Goal: Information Seeking & Learning: Learn about a topic

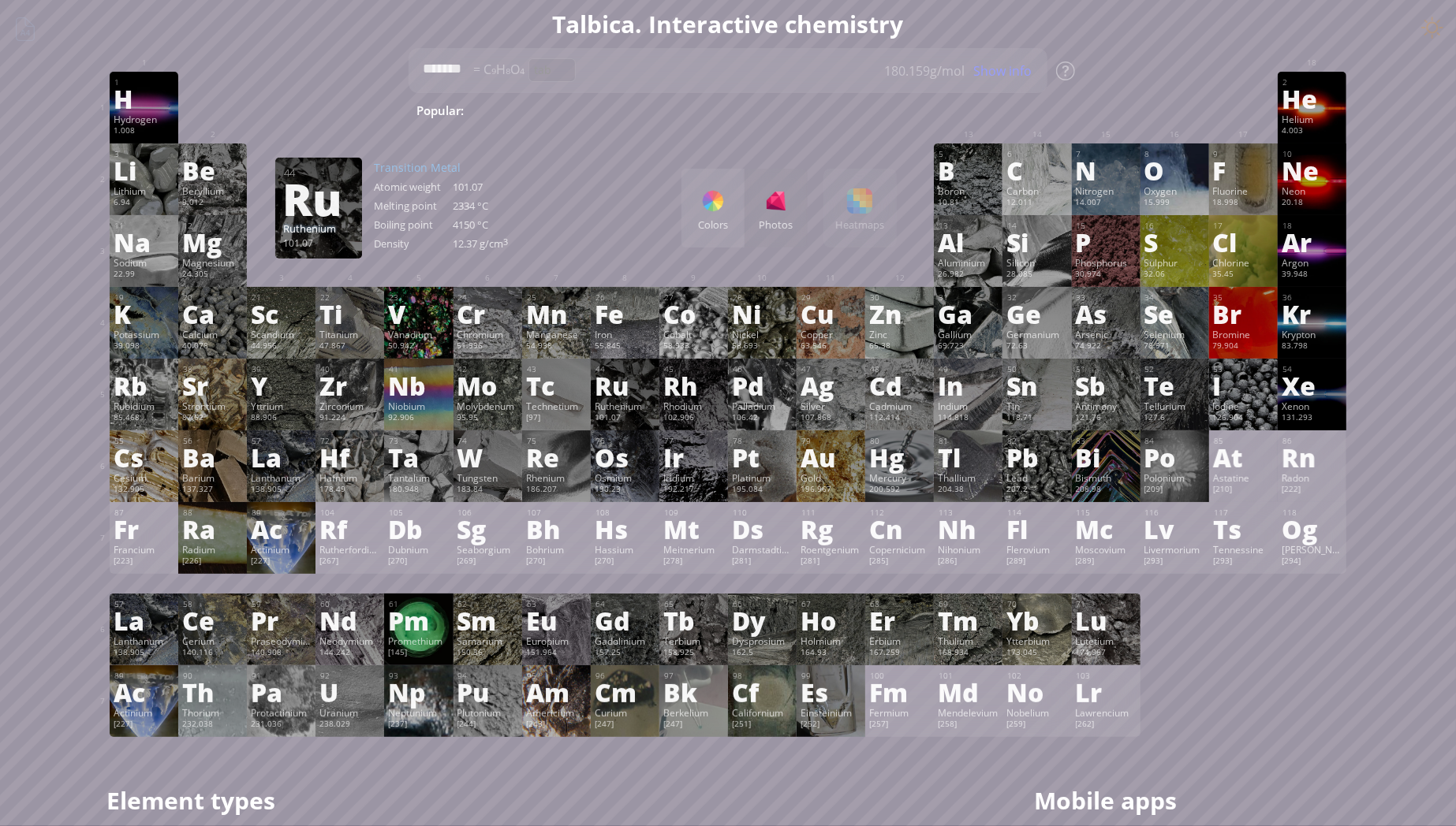
click at [766, 28] on h1 "Talbica. Interactive chemistry" at bounding box center [728, 24] width 1262 height 32
click at [28, 494] on div "Summary Molecular formula Molecular weight Exact mass Monoisotopic mass Classif…" at bounding box center [728, 668] width 1456 height 1337
click at [1423, 725] on div "Summary Molecular formula Molecular weight Exact mass Monoisotopic mass Classif…" at bounding box center [728, 668] width 1456 height 1337
click at [757, 542] on div "Ds" at bounding box center [762, 529] width 61 height 25
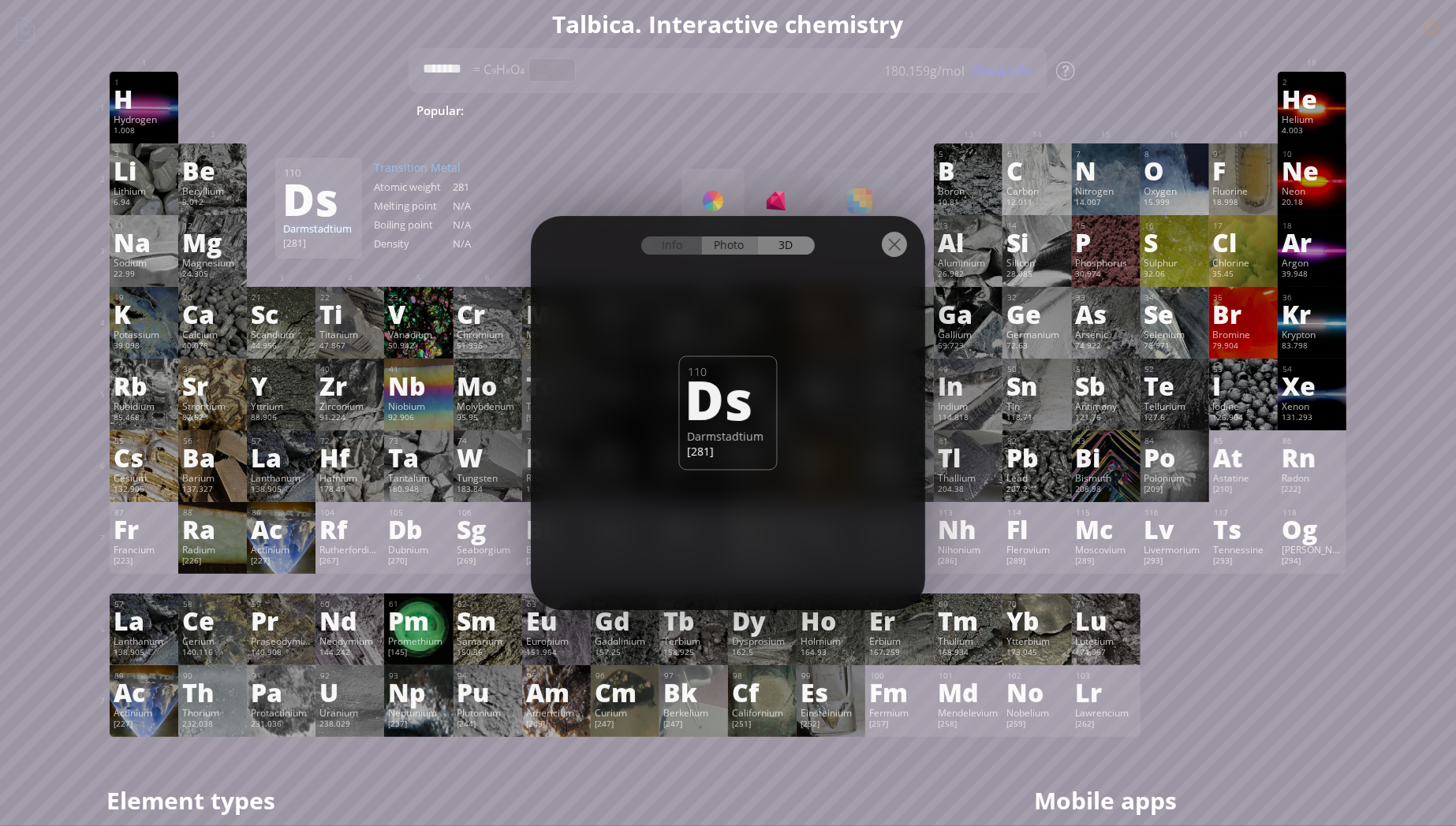
click at [725, 241] on div "Photo" at bounding box center [730, 246] width 57 height 18
click at [665, 246] on div "Info" at bounding box center [671, 246] width 61 height 18
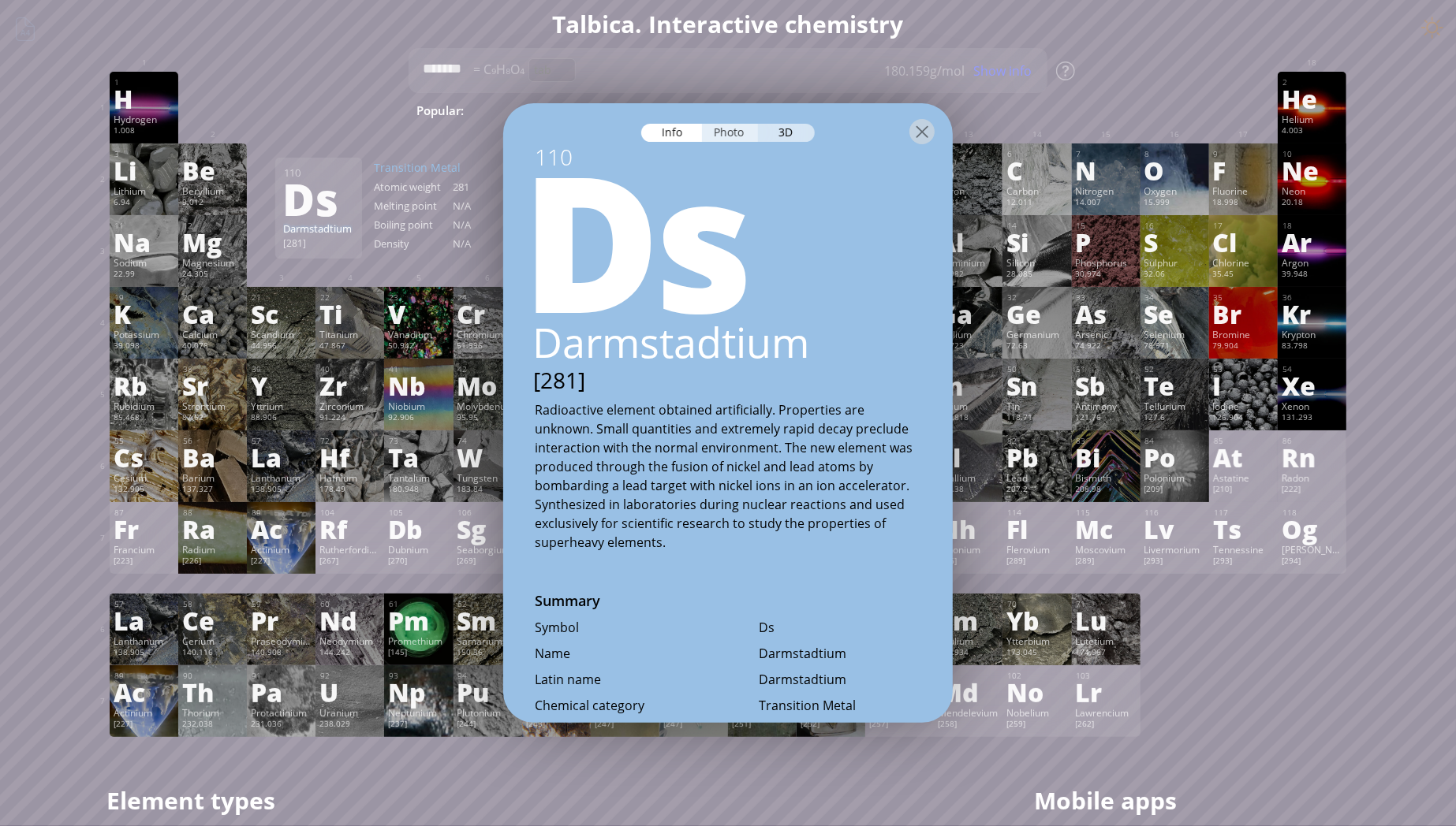
click at [720, 134] on div "Photo" at bounding box center [730, 133] width 57 height 18
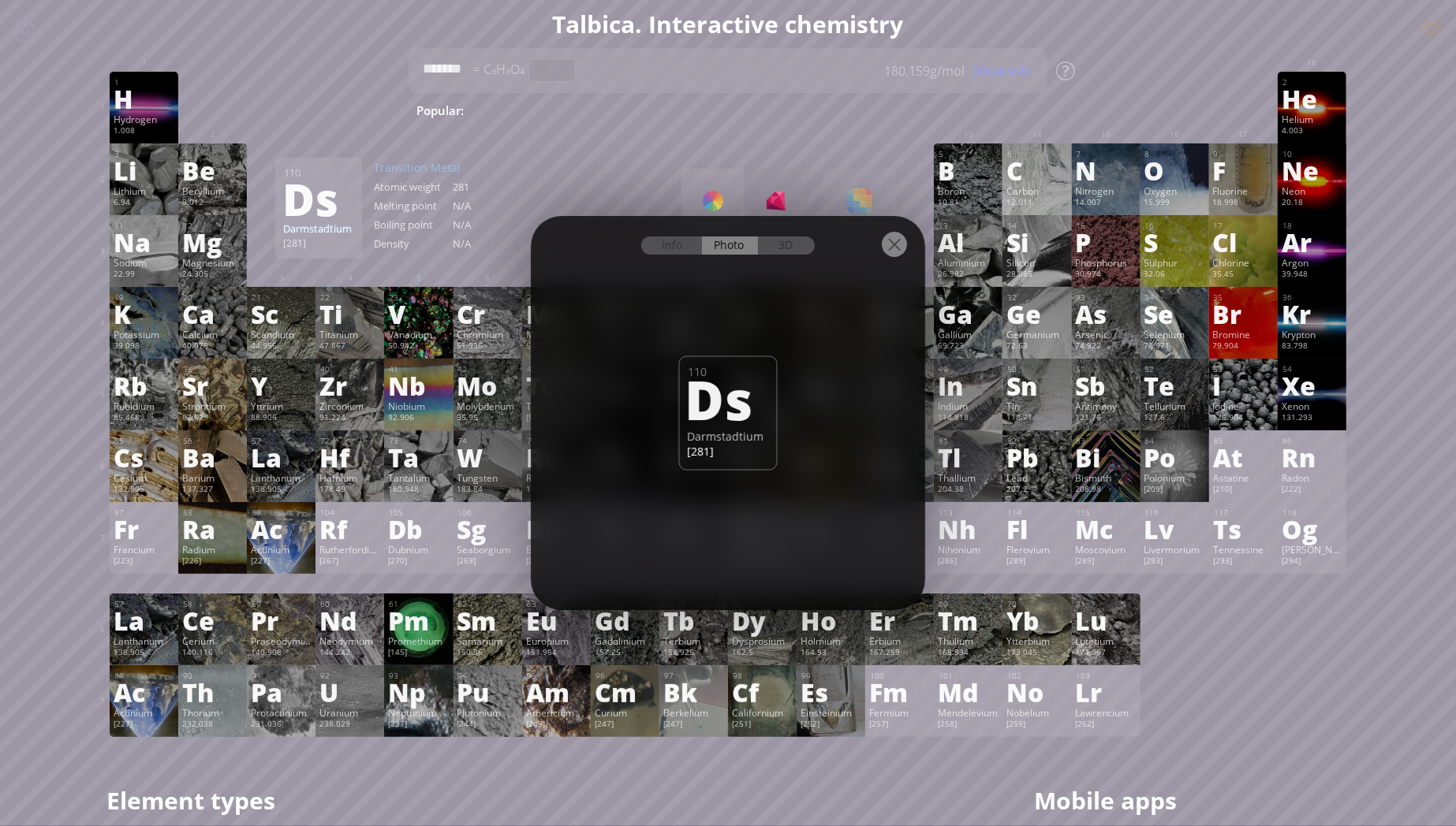
click at [896, 243] on div at bounding box center [894, 244] width 25 height 25
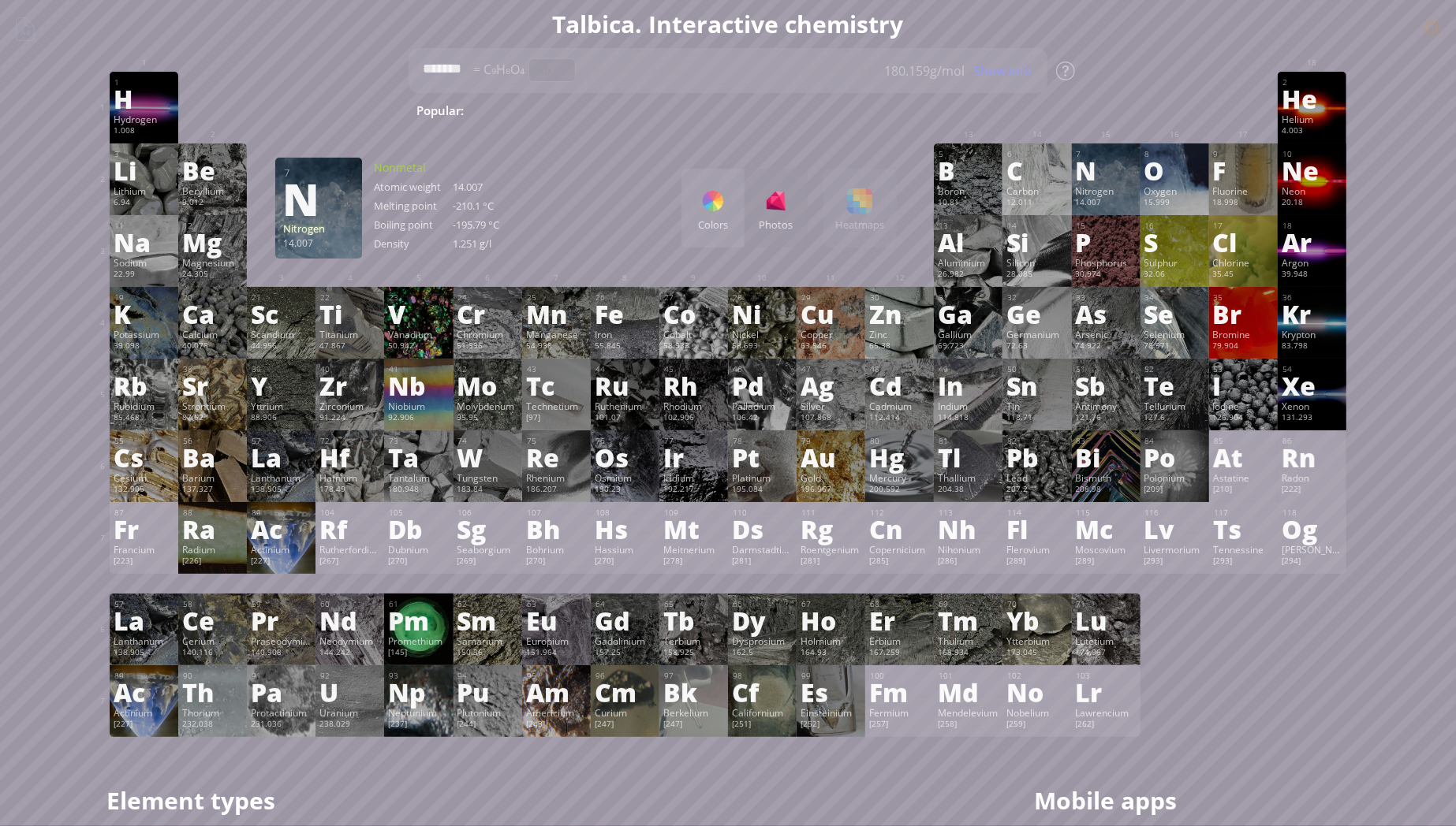
click at [757, 28] on h1 "Talbica. Interactive chemistry" at bounding box center [728, 24] width 1262 height 32
click at [1422, 571] on div "Summary Molecular formula Molecular weight Exact mass Monoisotopic mass Classif…" at bounding box center [728, 668] width 1456 height 1337
click at [614, 219] on div at bounding box center [625, 227] width 69 height 24
click at [615, 247] on div "11 Na Sodium 22.99 −1, 0, +1 −1, 0, +1 97.72 °C 883 °C 0.968 g/cm 3 [Ne]3s 1 12…" at bounding box center [728, 251] width 1237 height 72
click at [1430, 563] on div "Summary Molecular formula Molecular weight Exact mass Monoisotopic mass Classif…" at bounding box center [728, 668] width 1456 height 1337
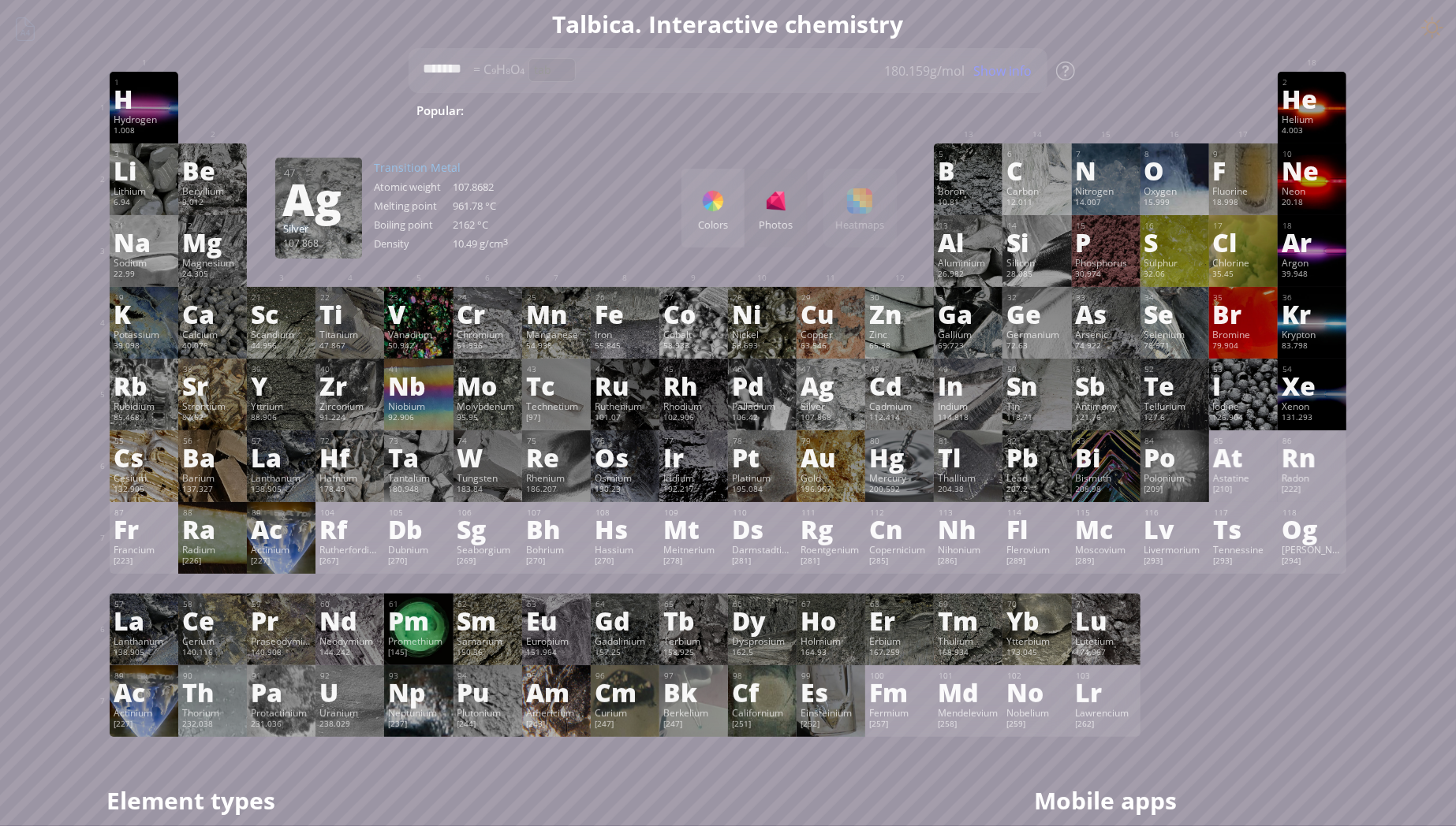
click at [830, 392] on div "Ag" at bounding box center [831, 385] width 61 height 25
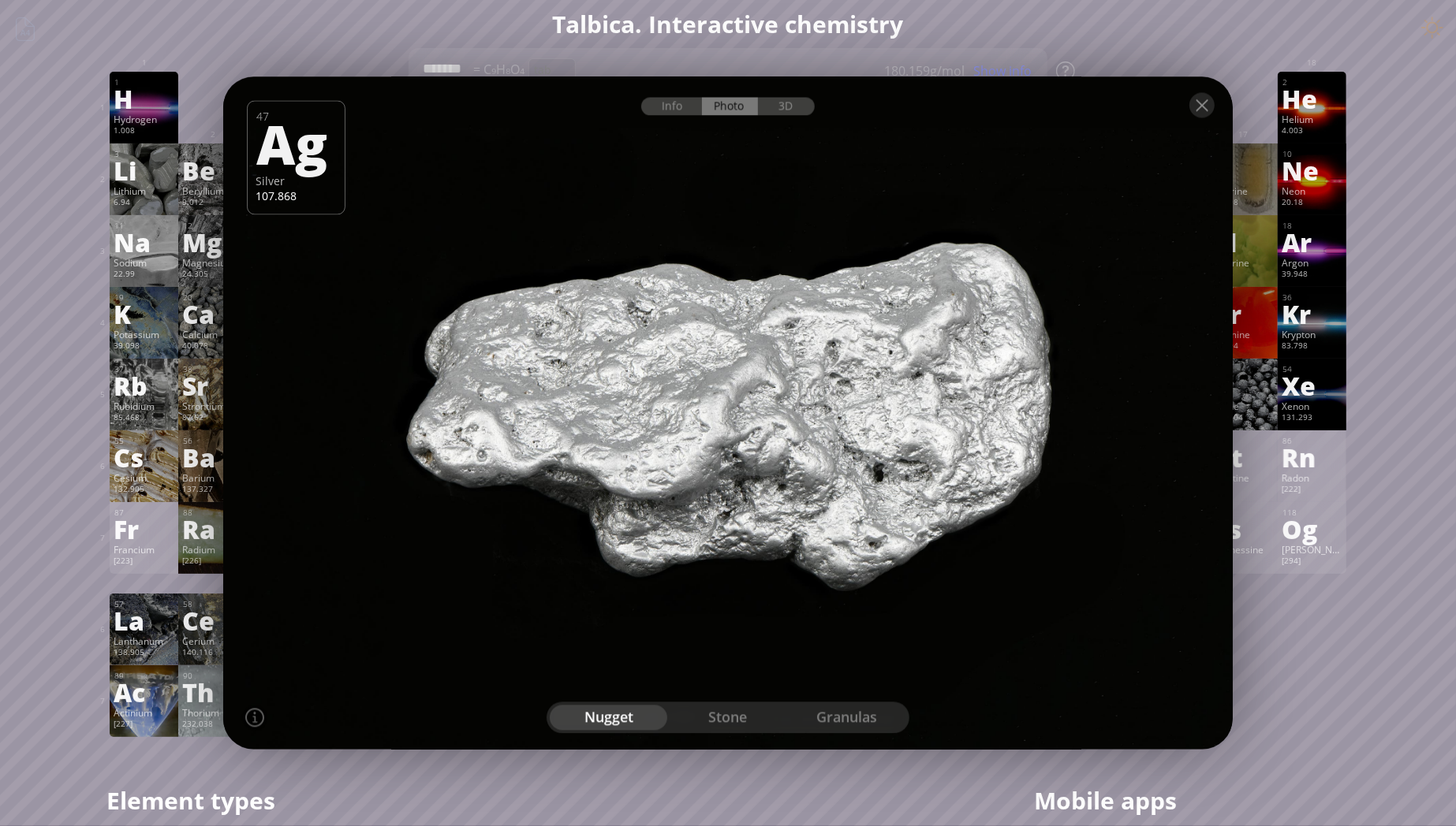
drag, startPoint x: 819, startPoint y: 433, endPoint x: 684, endPoint y: 480, distance: 142.9
click at [684, 478] on div at bounding box center [728, 413] width 1020 height 680
click at [786, 107] on div "3D" at bounding box center [786, 107] width 57 height 18
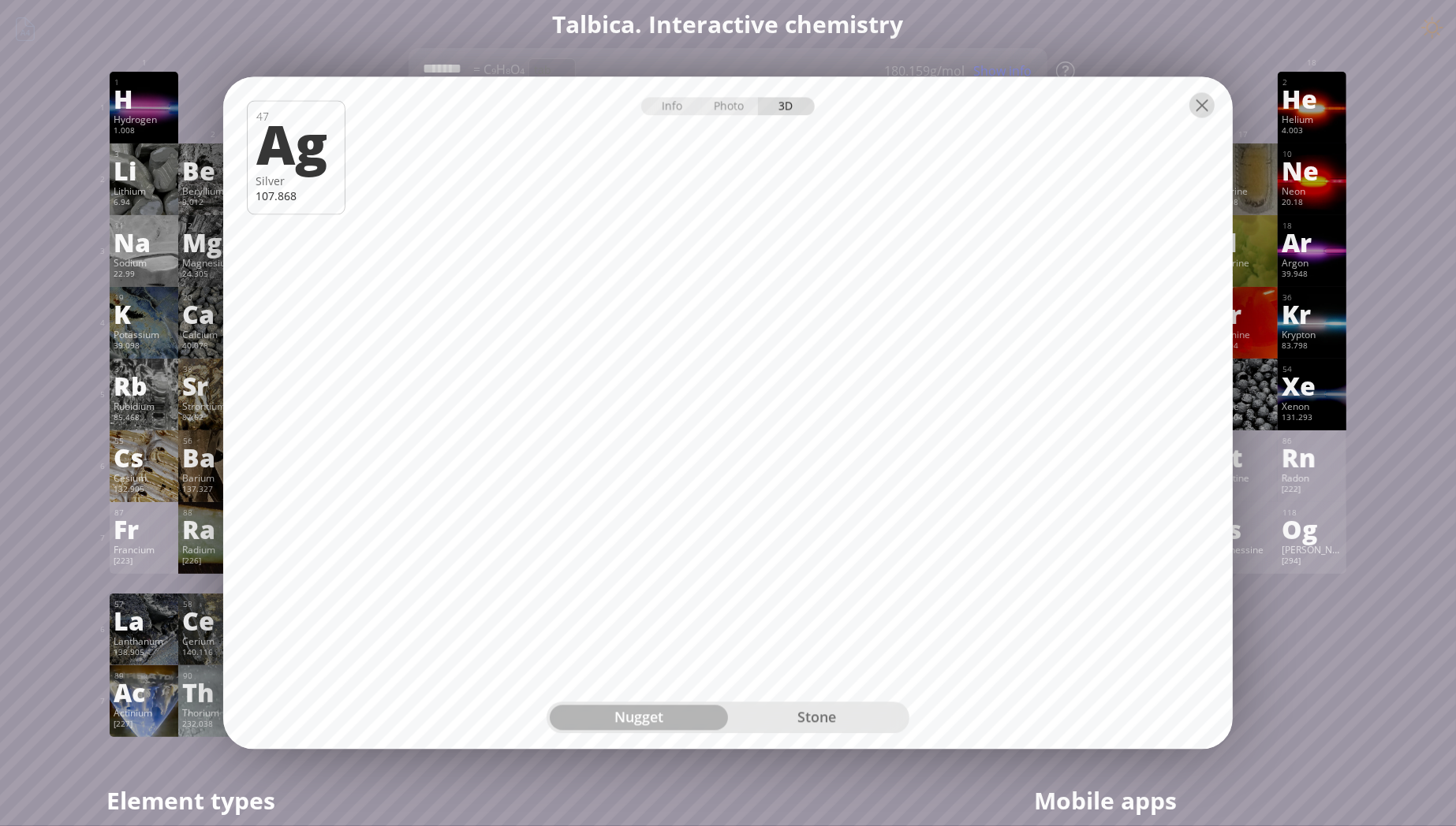
click at [1206, 108] on div at bounding box center [1202, 106] width 25 height 25
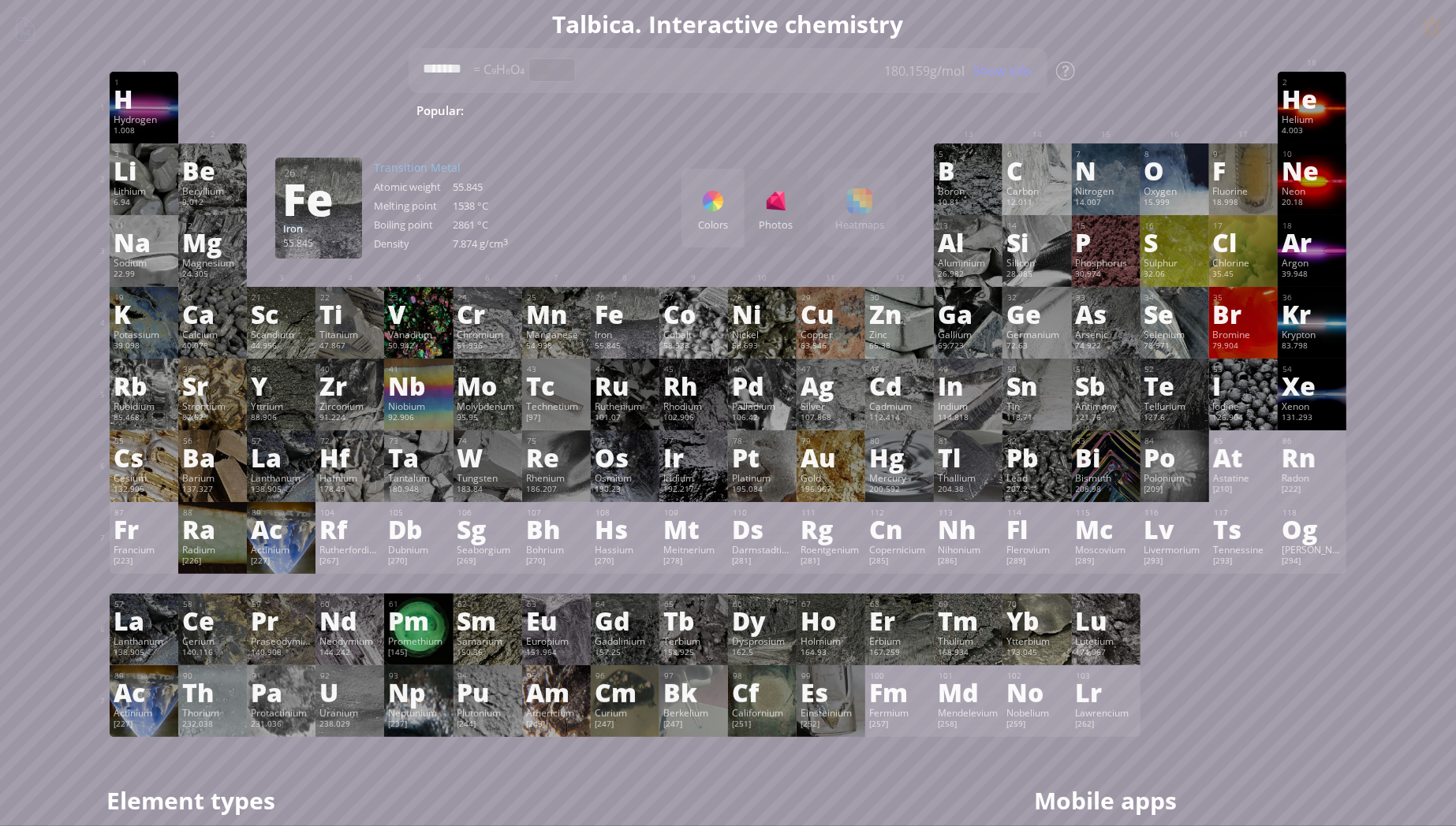
click at [692, 19] on h1 "Talbica. Interactive chemistry" at bounding box center [728, 24] width 1262 height 32
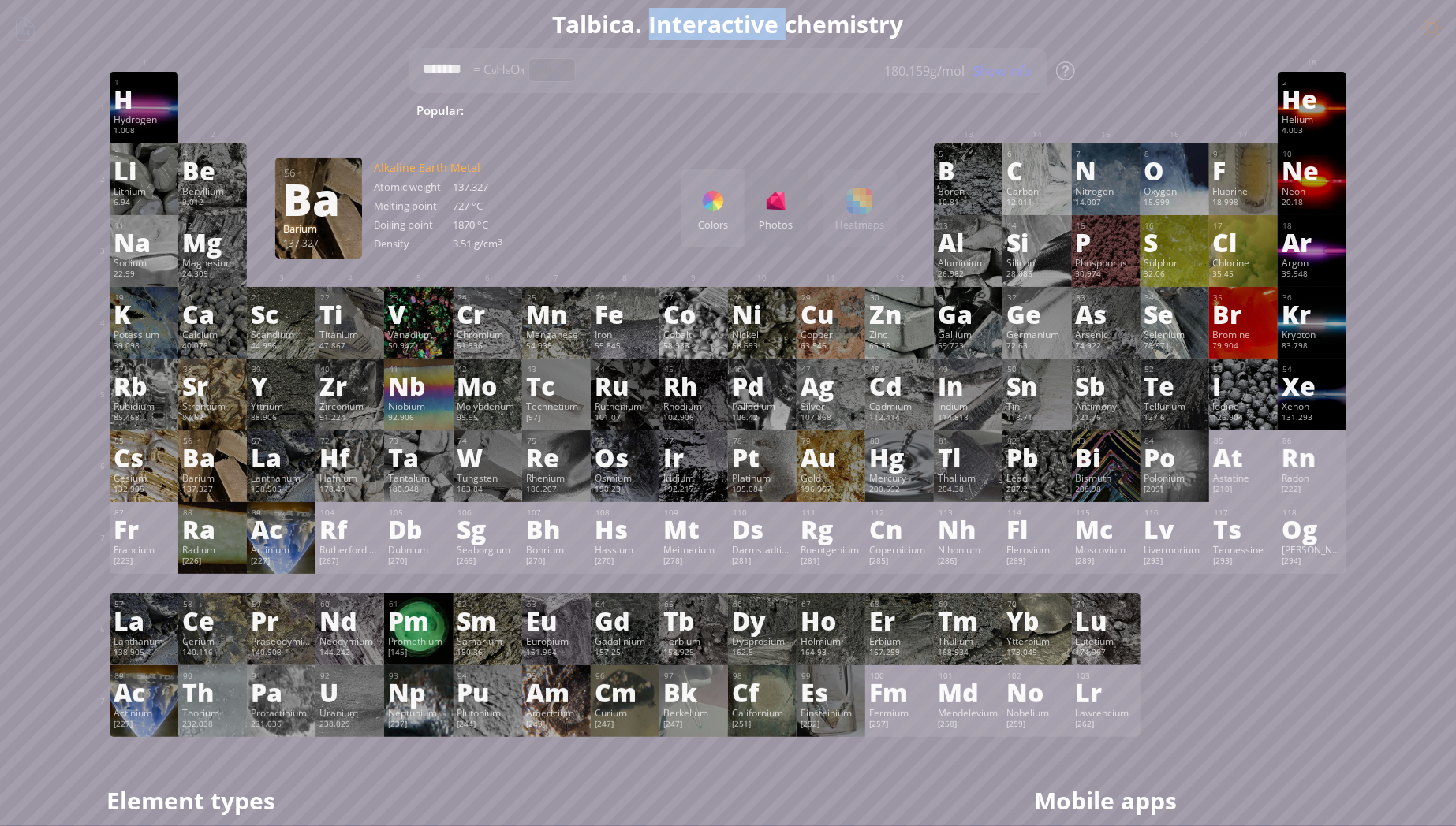
click at [221, 480] on div "Barium" at bounding box center [213, 478] width 61 height 12
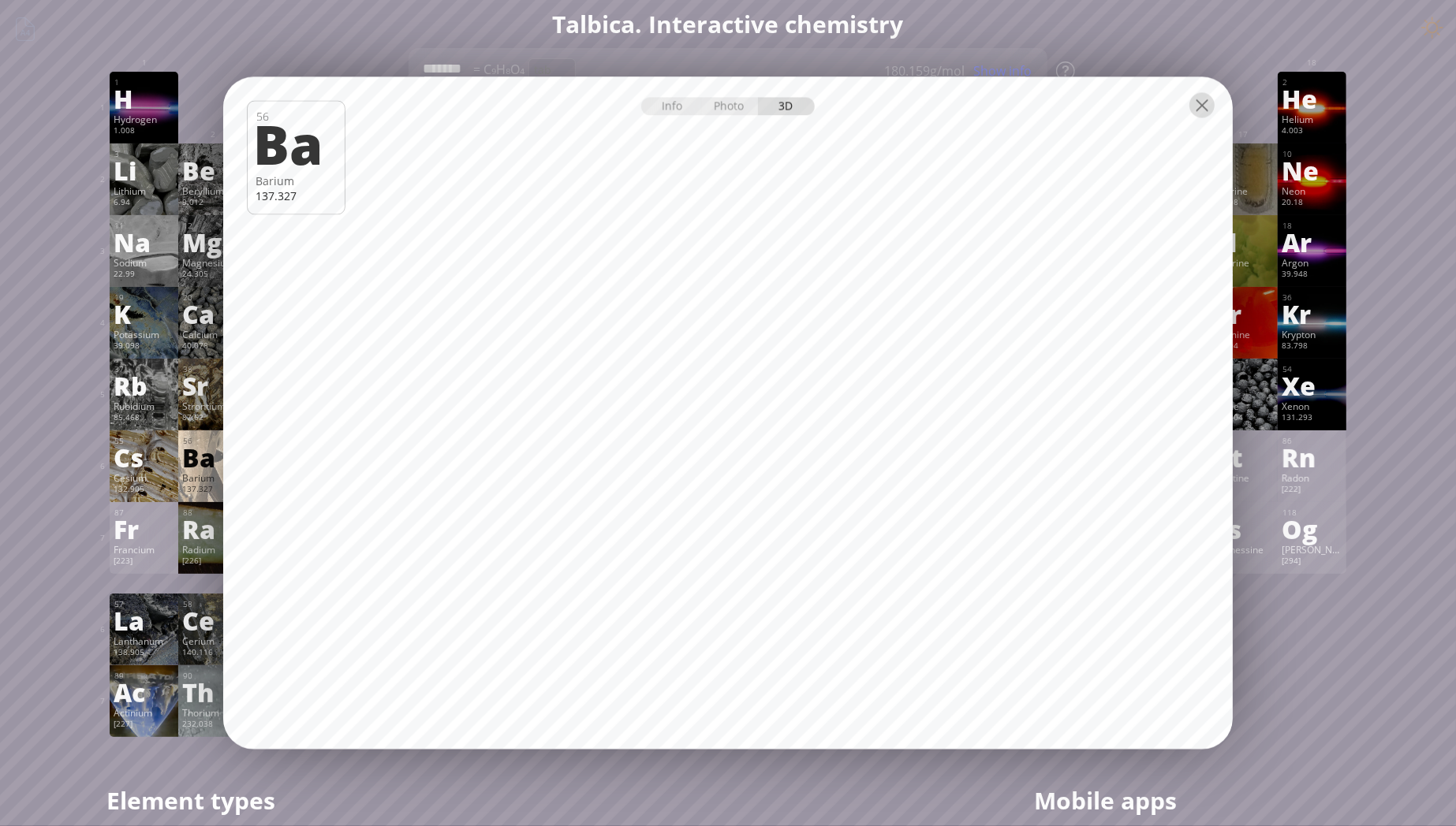
click at [1200, 107] on div at bounding box center [1202, 106] width 25 height 25
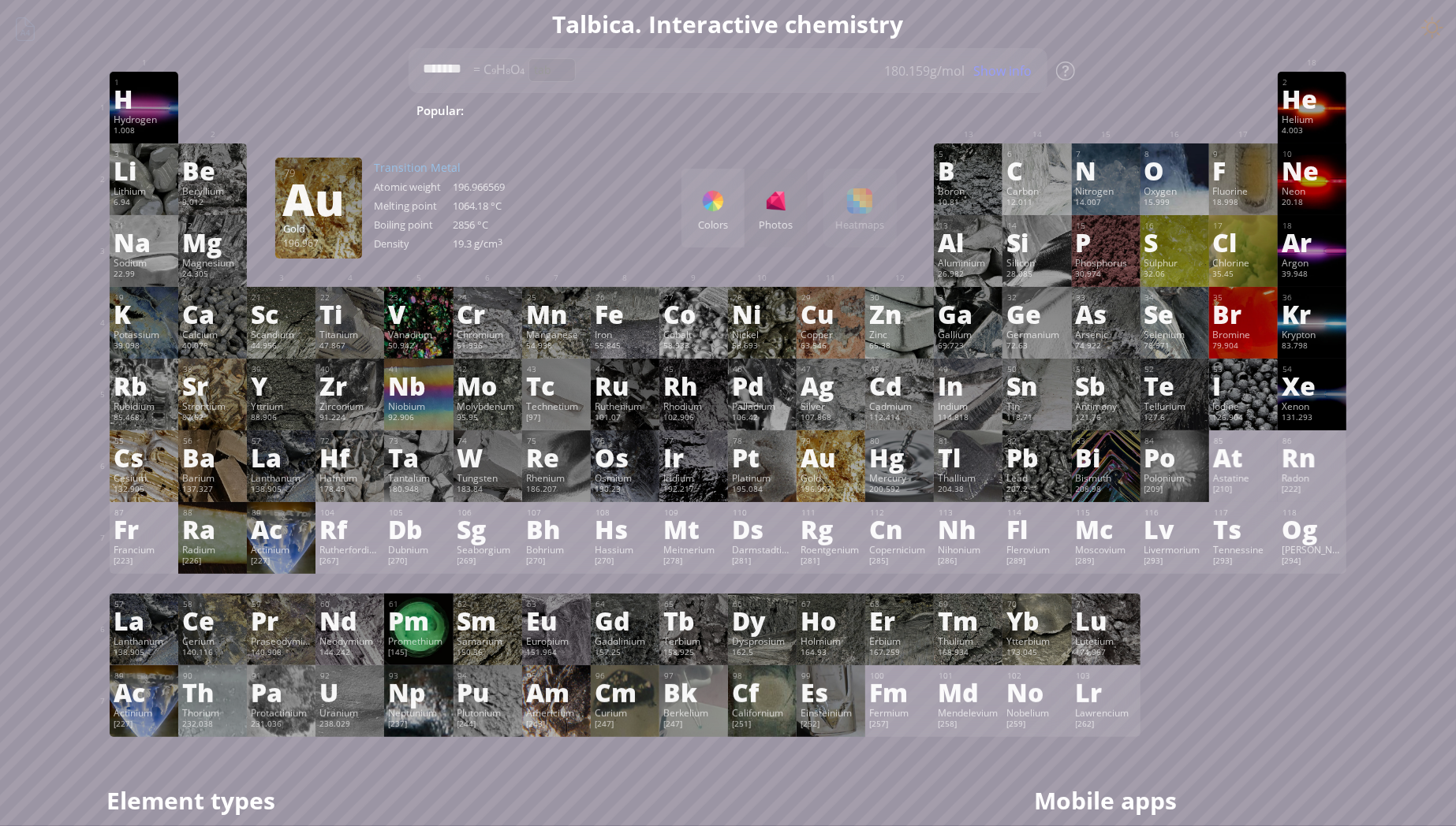
click at [841, 470] on div "Au" at bounding box center [831, 458] width 61 height 25
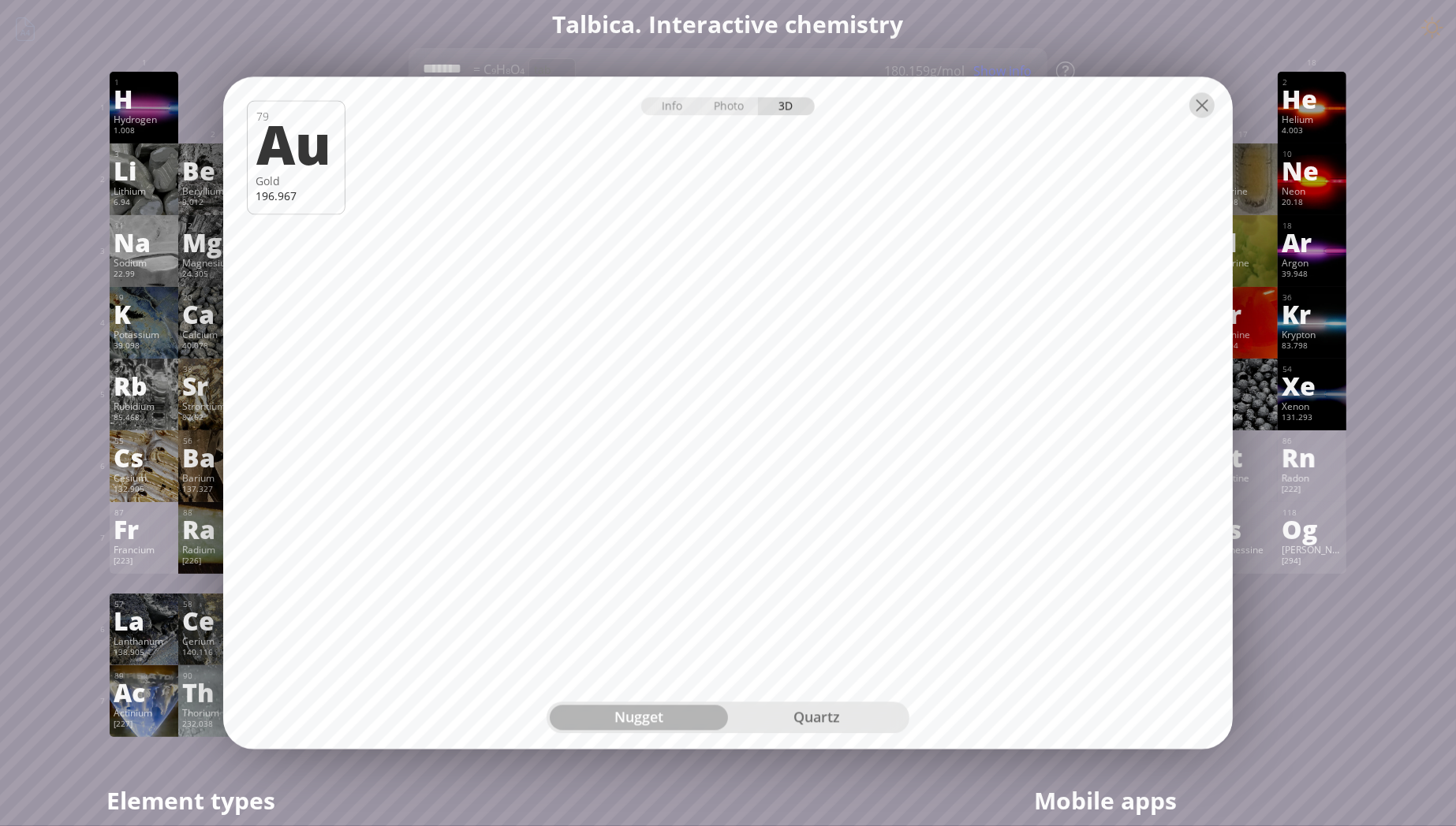
click at [1202, 105] on div at bounding box center [1202, 106] width 25 height 25
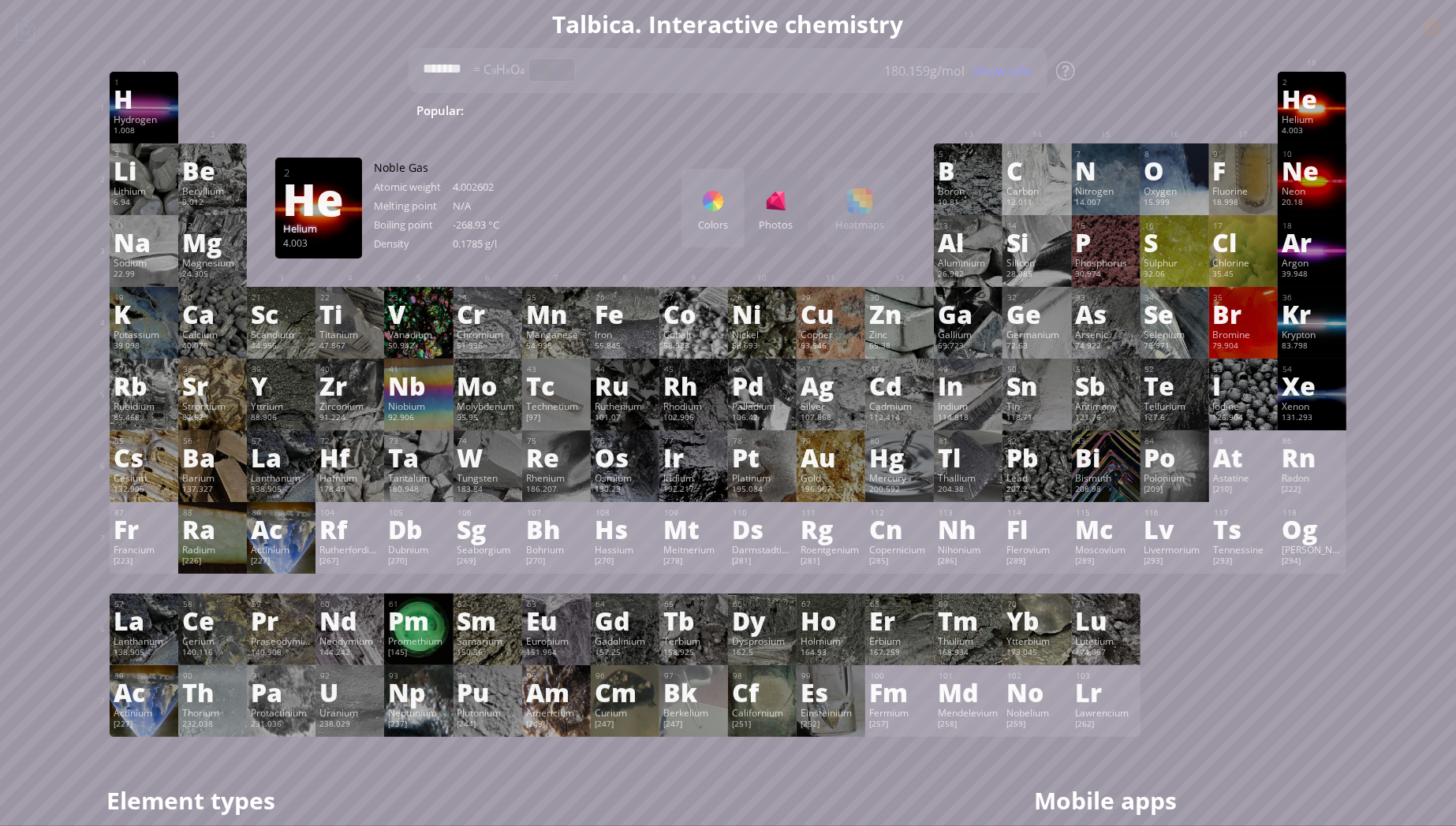
click at [1313, 99] on div "He" at bounding box center [1313, 99] width 61 height 25
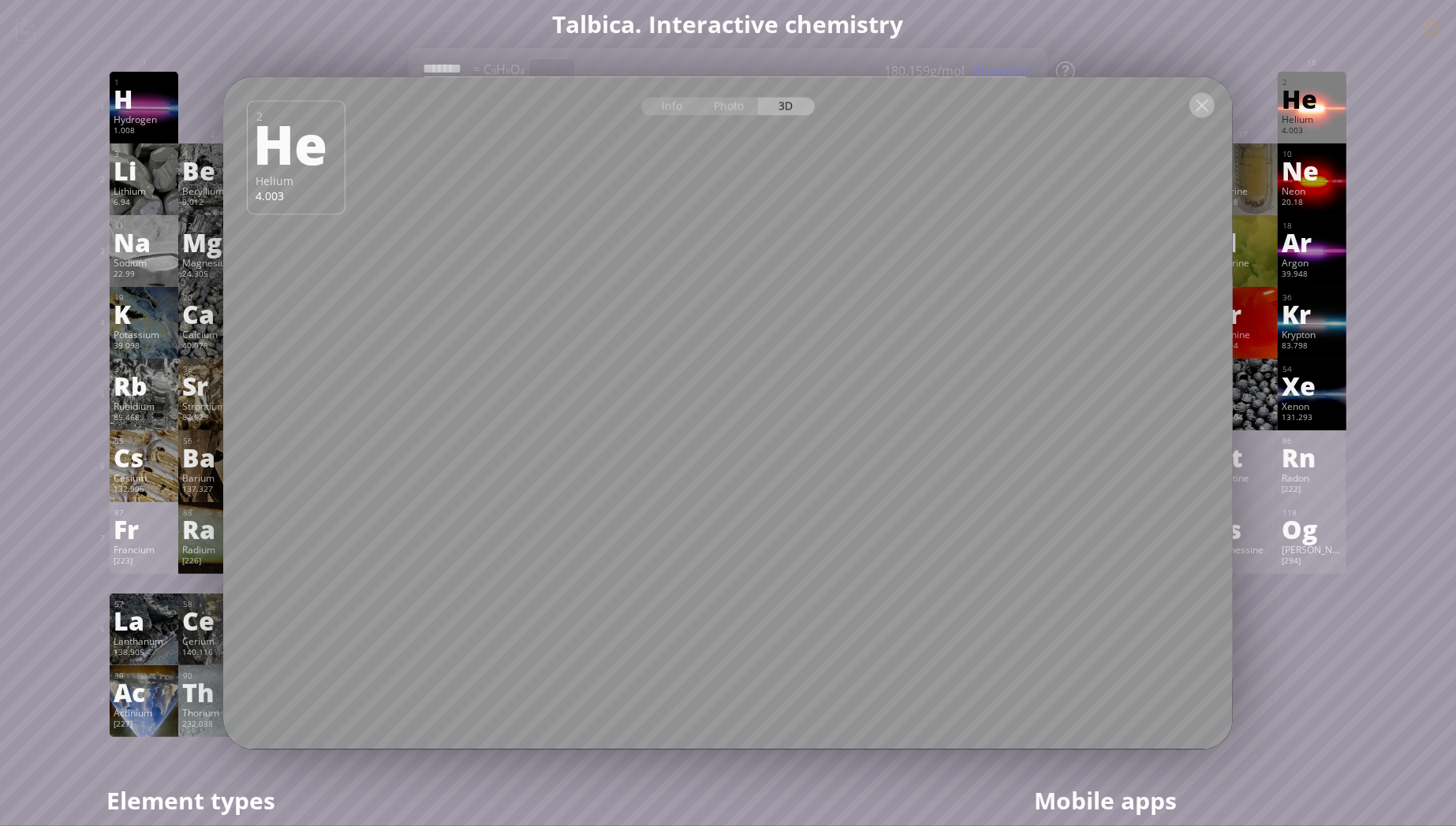
click at [1207, 107] on div at bounding box center [1202, 106] width 25 height 25
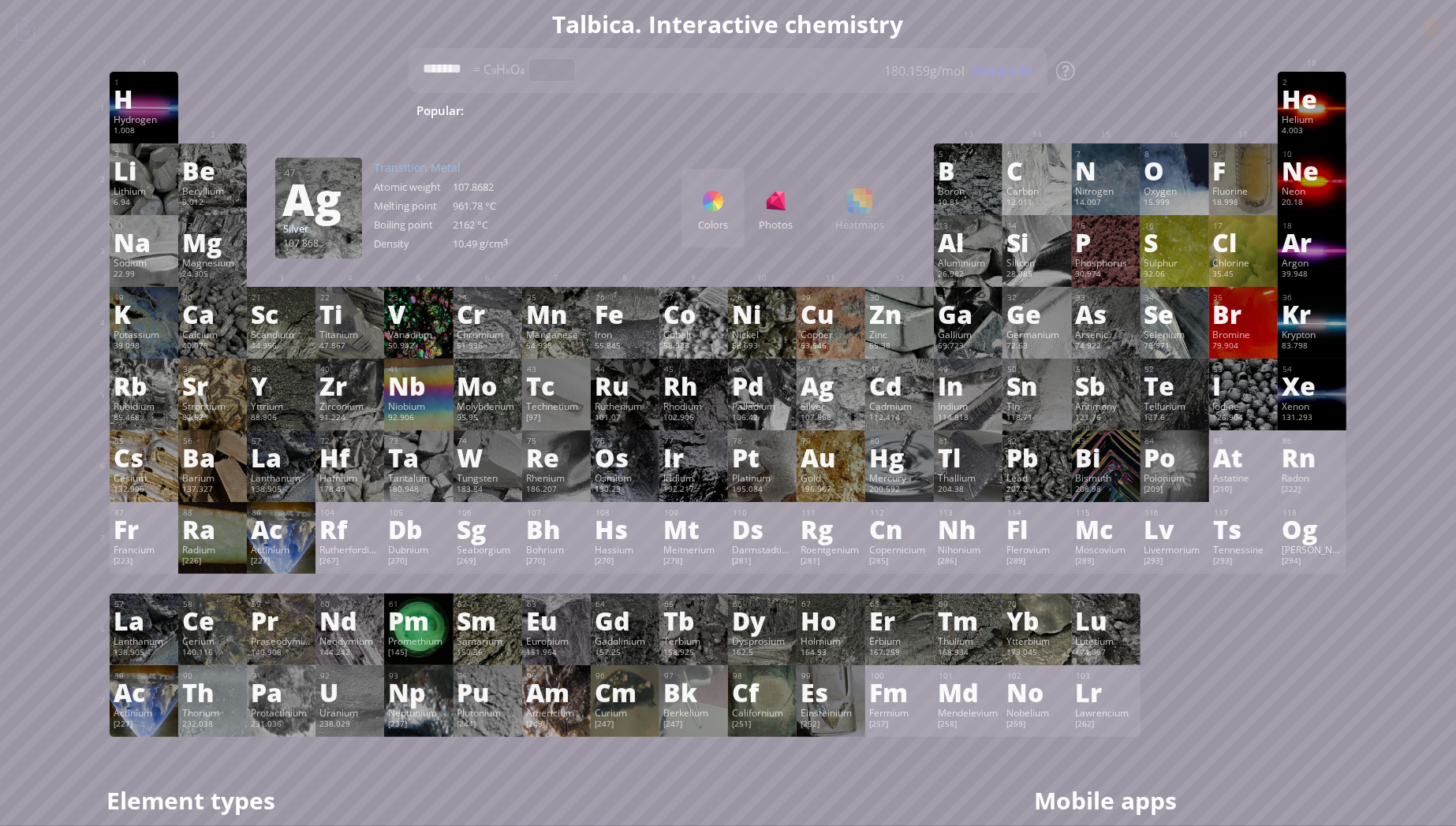
click at [841, 398] on div "Ag" at bounding box center [831, 385] width 61 height 25
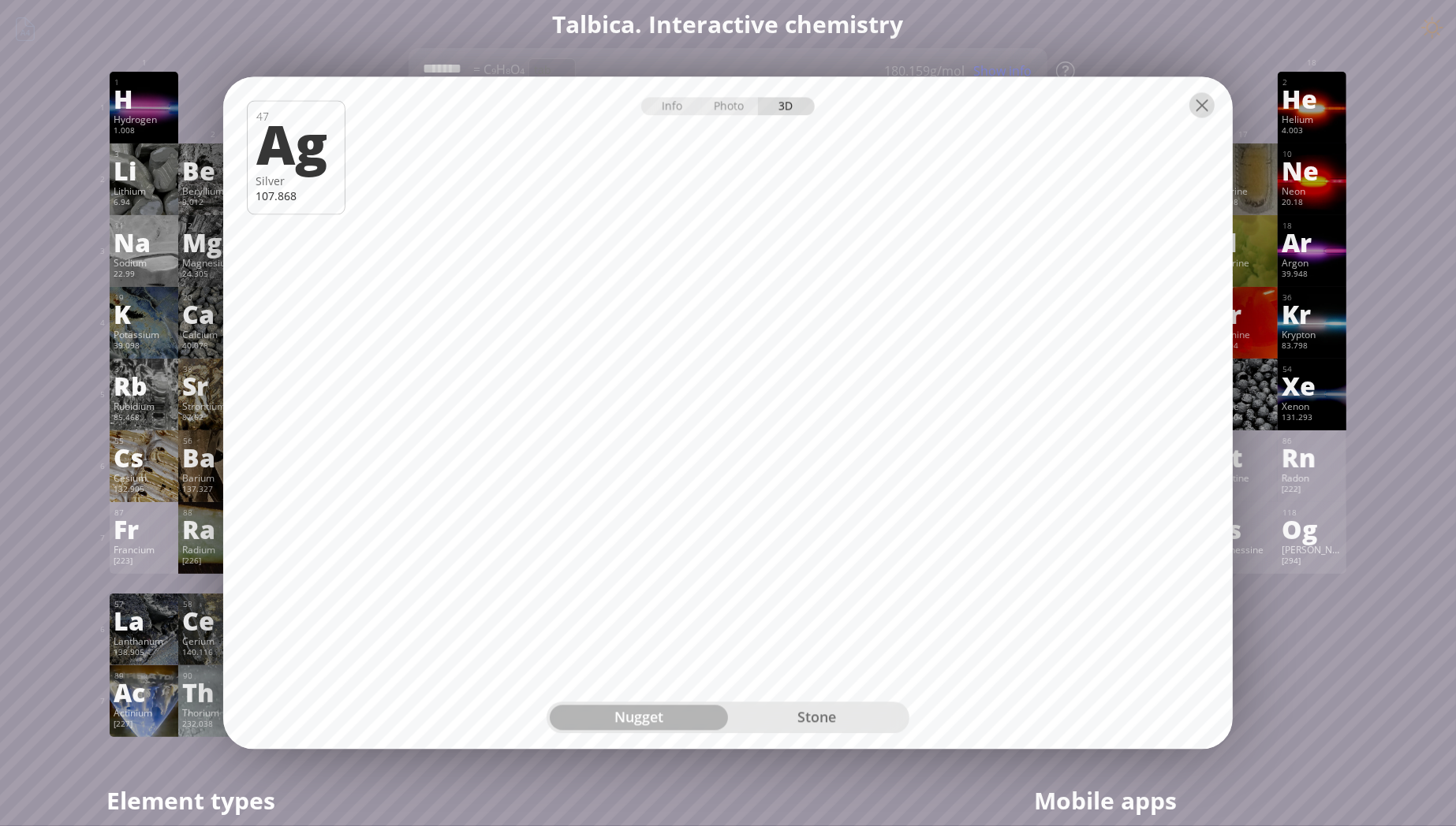
click at [1200, 107] on div at bounding box center [1202, 106] width 25 height 25
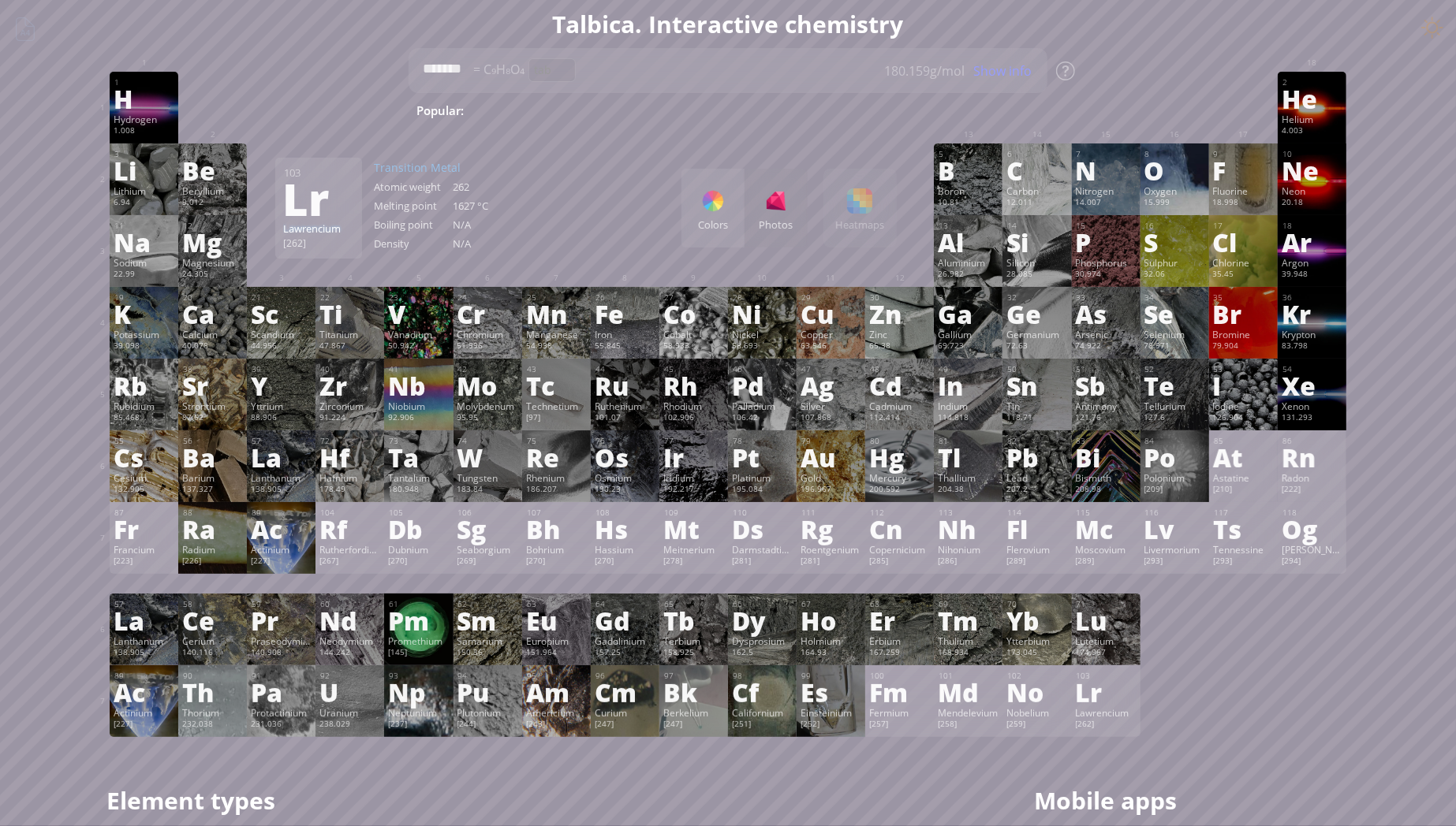
click at [1264, 689] on div "1 H Hydrogen 1.008 −1, +1 −1, +1 -259.14 °C -252.87 °C 0.0899 g/l 1s 1 2 He Hel…" at bounding box center [728, 405] width 1237 height 666
click at [697, 28] on h1 "Talbica. Interactive chemistry" at bounding box center [728, 24] width 1262 height 32
